Goal: Information Seeking & Learning: Learn about a topic

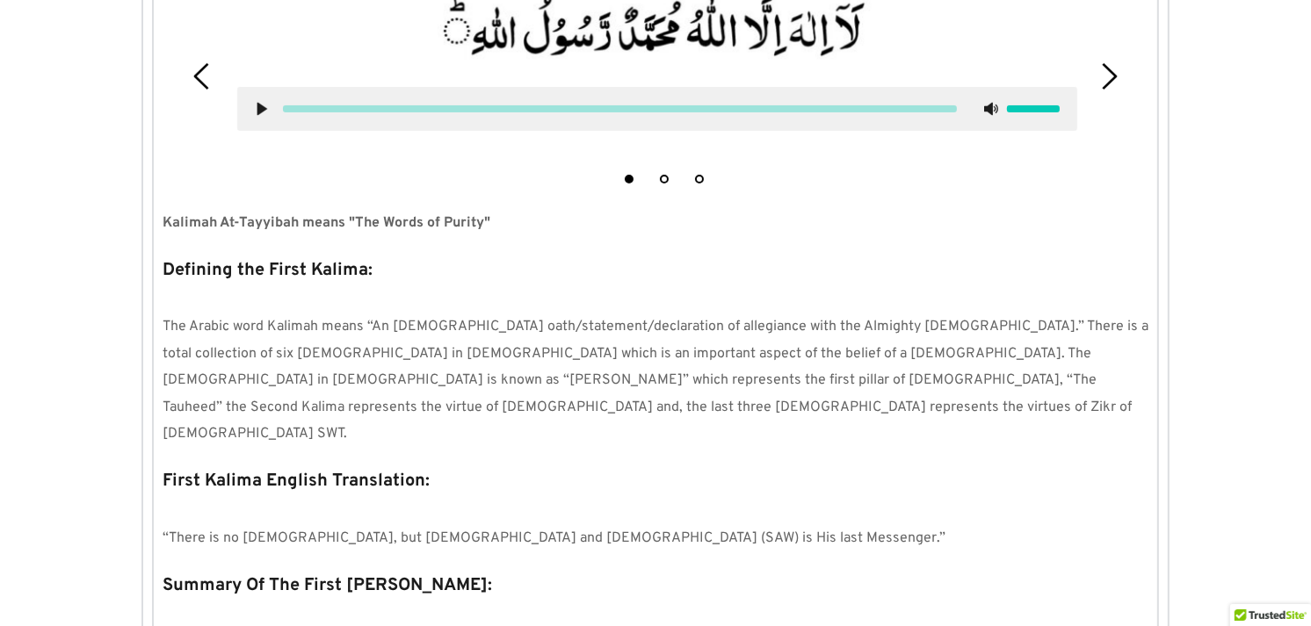
scroll to position [1621, 0]
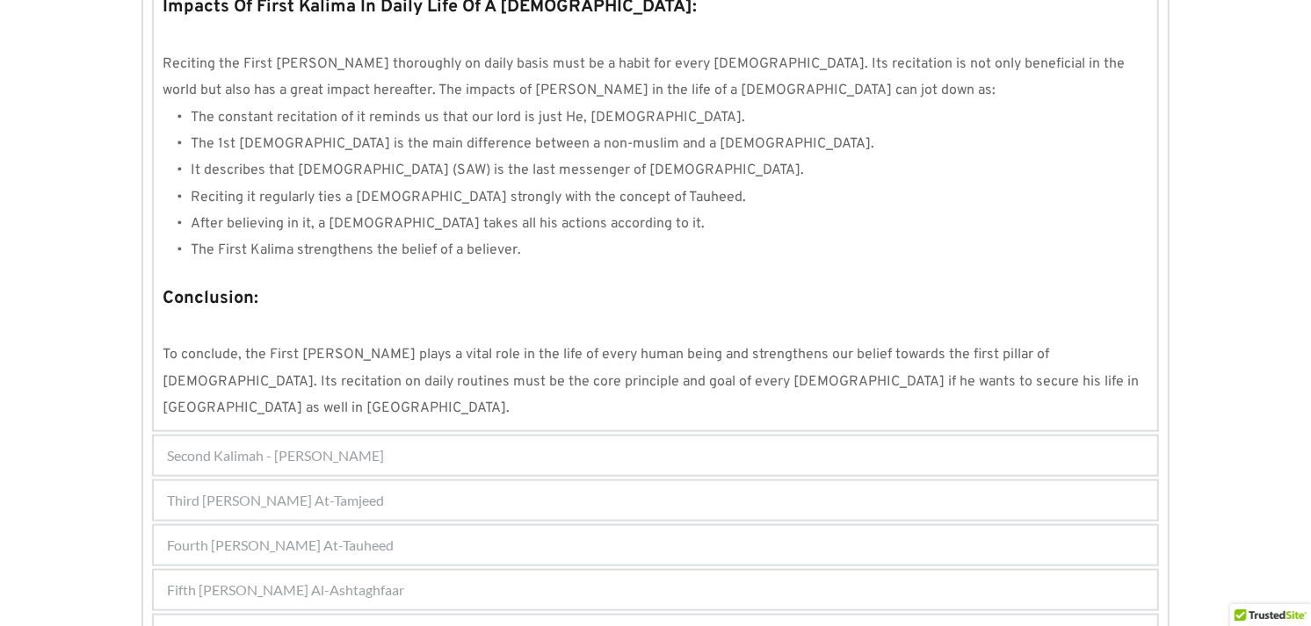
click at [397, 526] on div "Fourth Kalimah - Kalimah At-Tauheed" at bounding box center [655, 545] width 1003 height 39
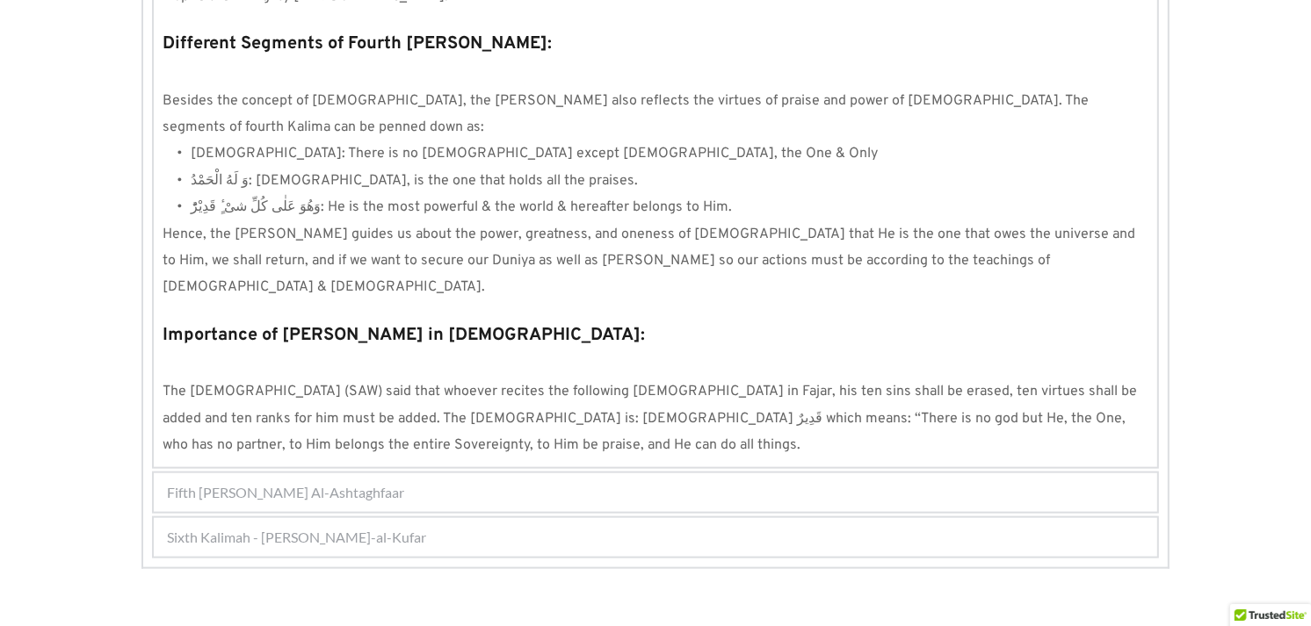
scroll to position [1617, 0]
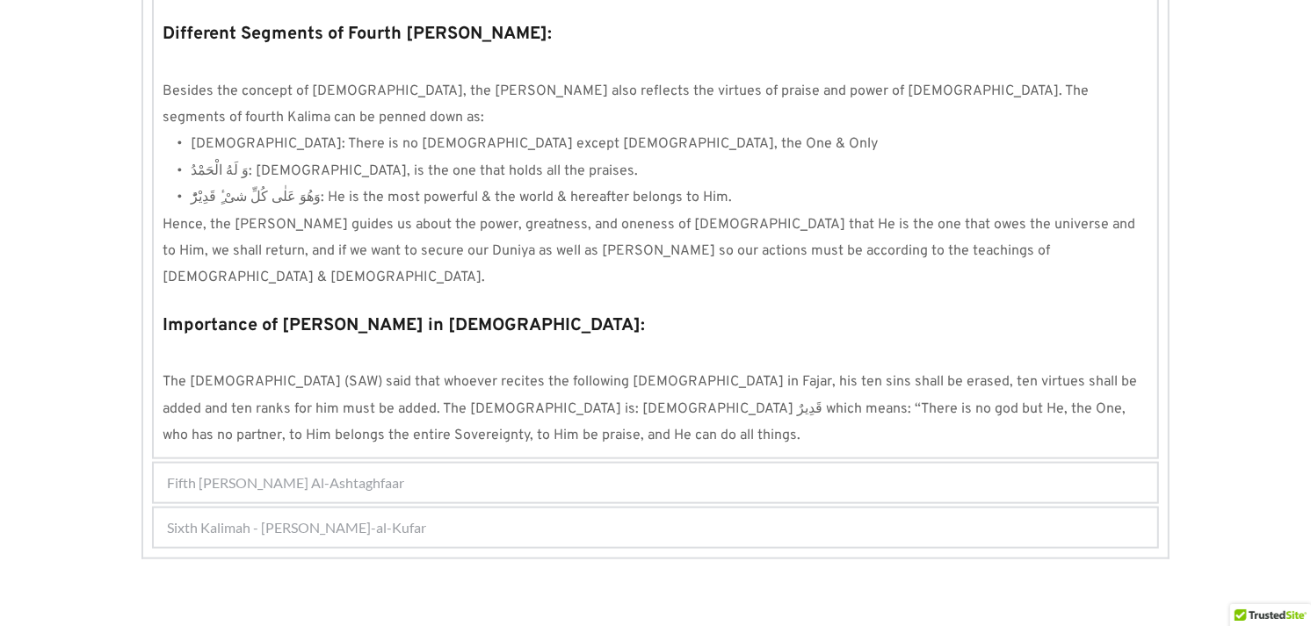
click at [406, 314] on strong "Importance of Kalima Tauheed in Hadiths:" at bounding box center [404, 325] width 482 height 23
click at [330, 473] on span "Fifth Kalimah - Kalimah Al-Ashtaghfaar" at bounding box center [285, 483] width 237 height 21
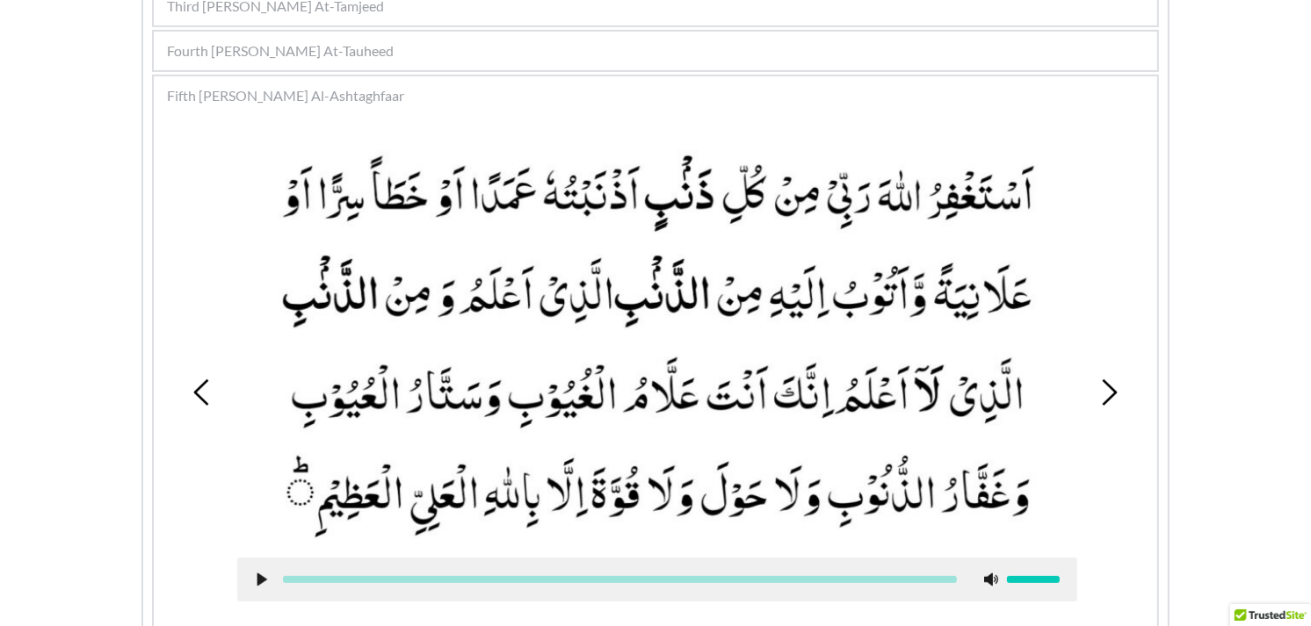
scroll to position [507, 0]
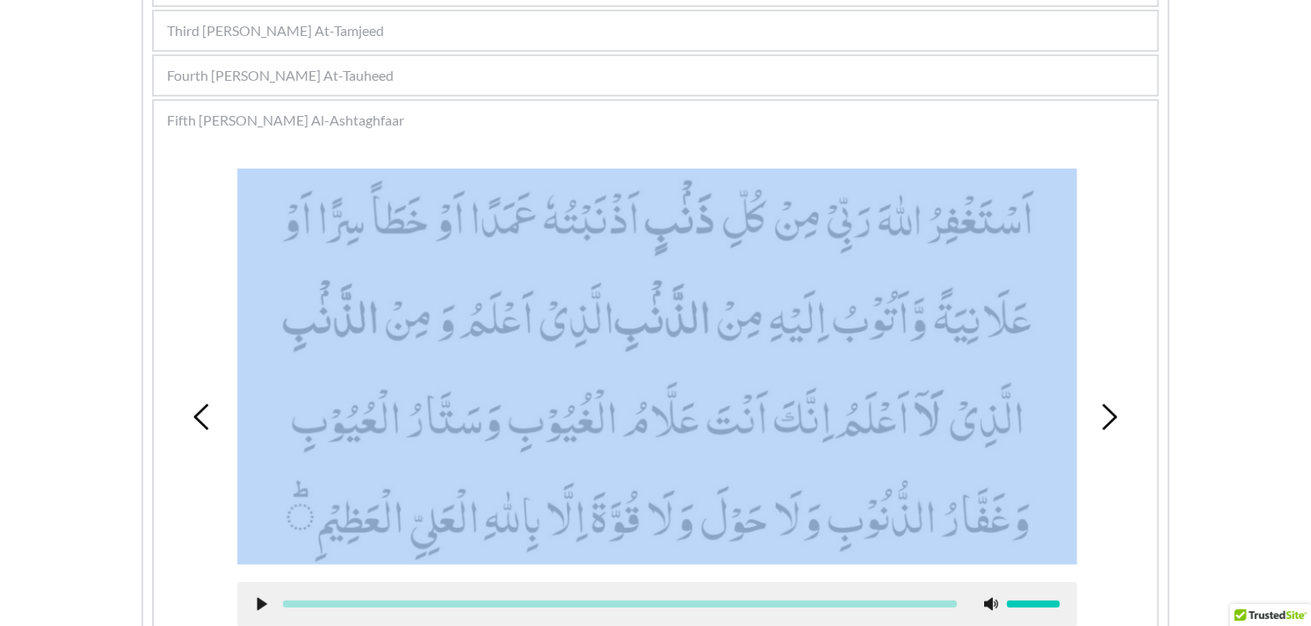
drag, startPoint x: 307, startPoint y: 469, endPoint x: 234, endPoint y: 446, distance: 77.2
click at [234, 446] on div at bounding box center [657, 397] width 866 height 484
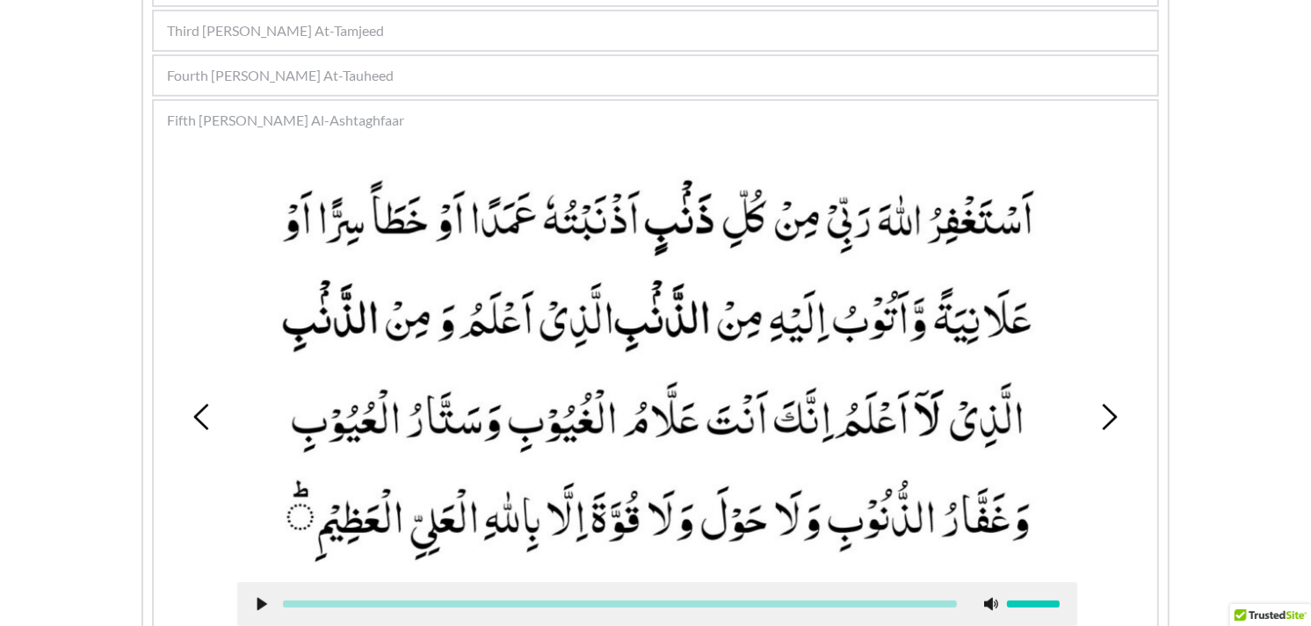
drag, startPoint x: 234, startPoint y: 446, endPoint x: 182, endPoint y: 328, distance: 129.4
click at [182, 328] on div "1 2 3 4 5 6 7 8 9" at bounding box center [656, 417] width 986 height 541
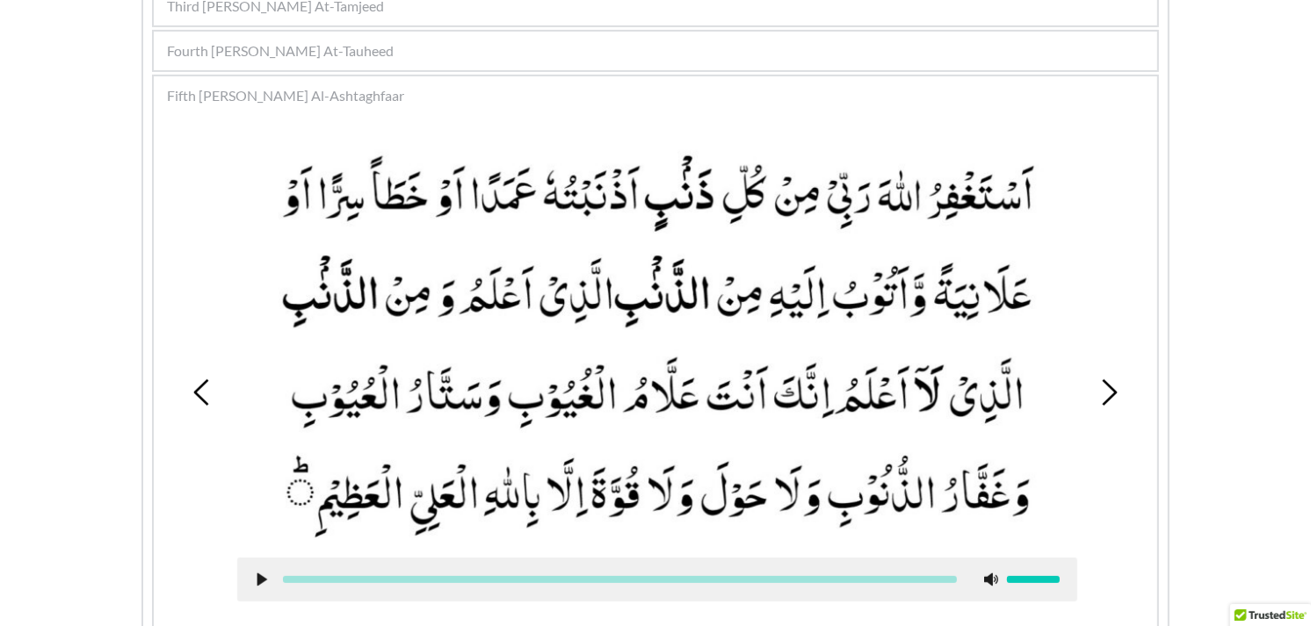
scroll to position [516, 0]
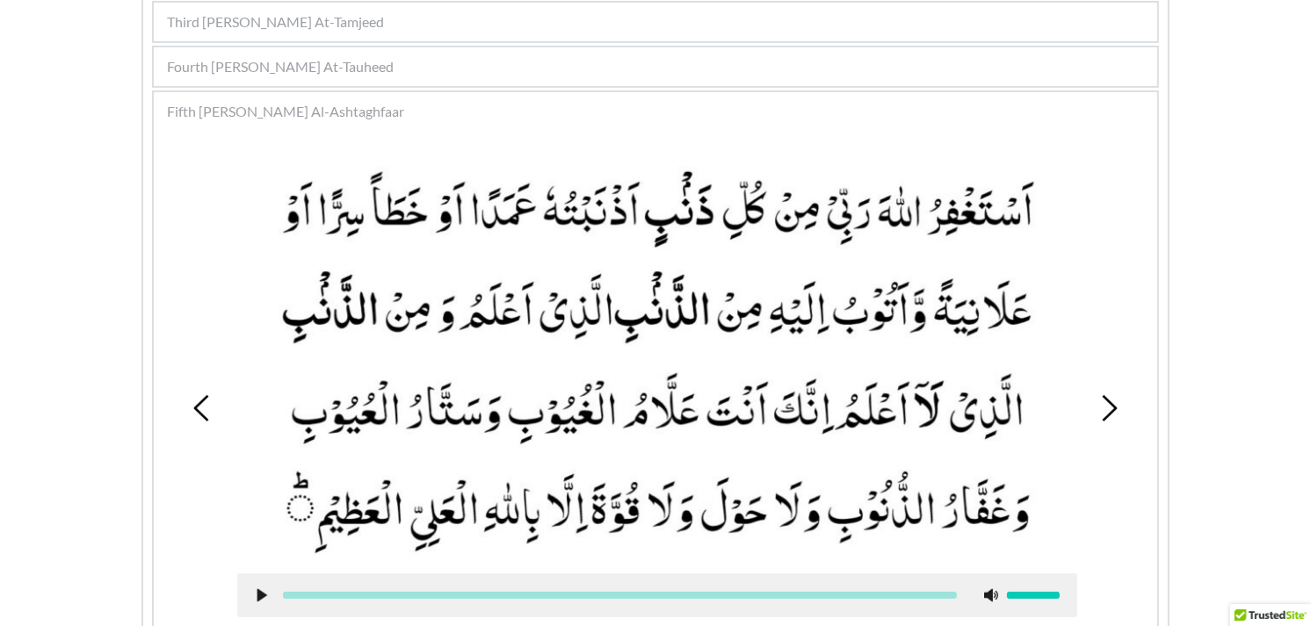
click at [488, 215] on picture at bounding box center [657, 358] width 840 height 396
click at [520, 225] on picture at bounding box center [657, 358] width 840 height 396
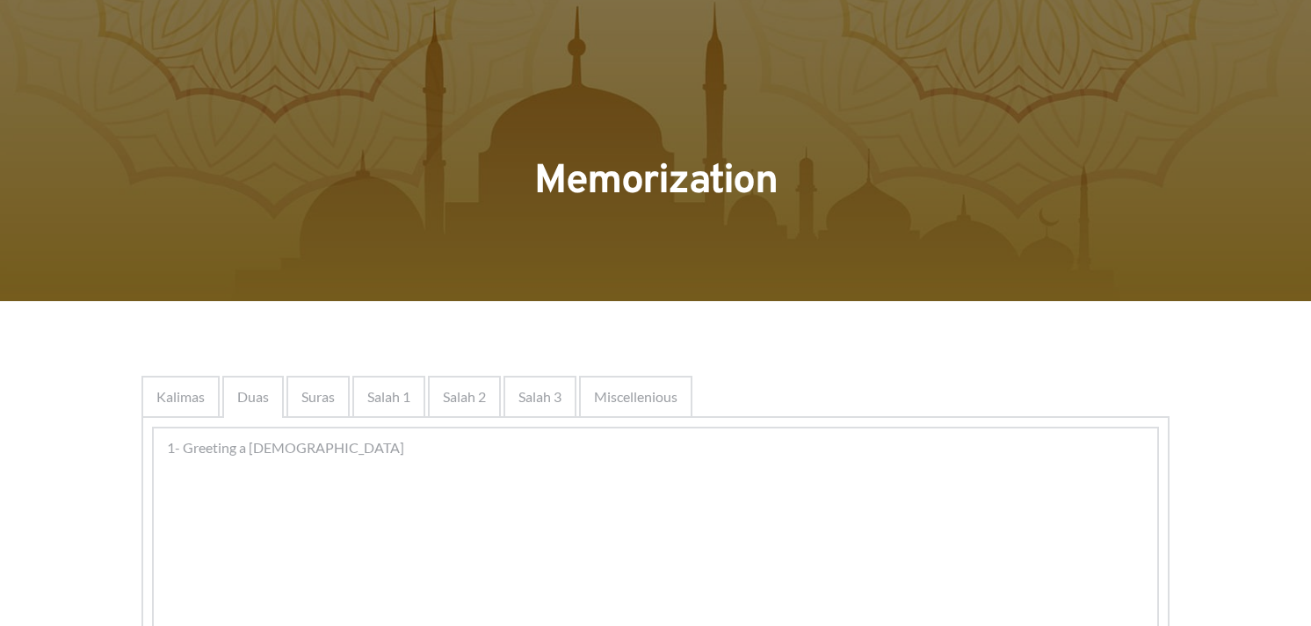
scroll to position [498, 0]
